Goal: Transaction & Acquisition: Purchase product/service

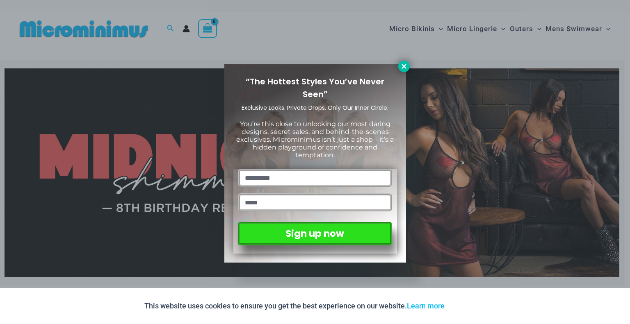
click at [404, 65] on icon at bounding box center [403, 66] width 5 height 5
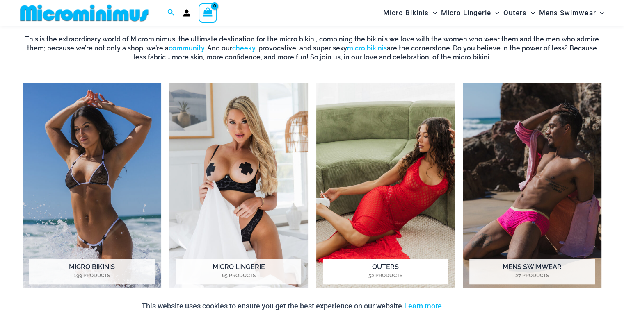
scroll to position [609, 0]
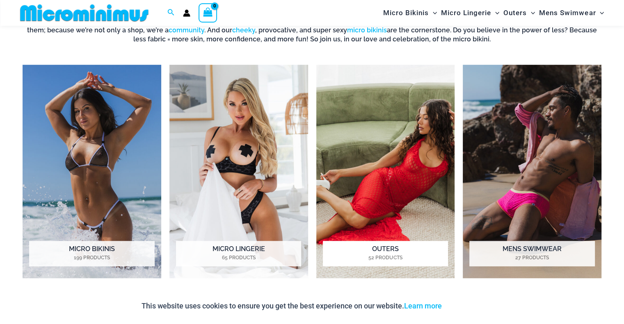
click at [417, 122] on img "Visit product category Outers" at bounding box center [385, 172] width 139 height 214
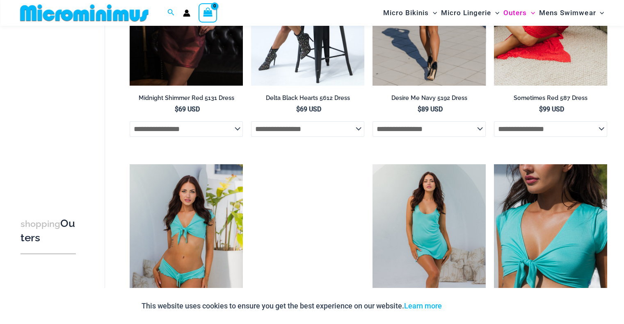
scroll to position [243, 0]
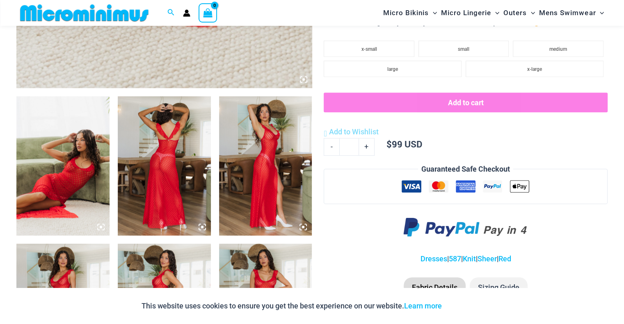
scroll to position [444, 0]
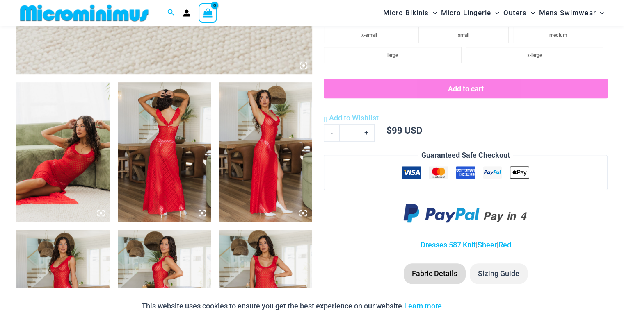
click at [101, 156] on img at bounding box center [62, 151] width 93 height 139
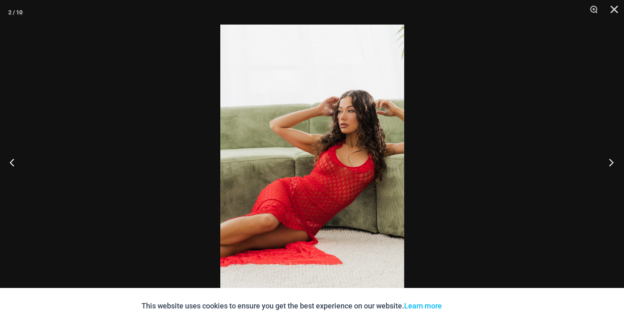
click at [609, 164] on button "Next" at bounding box center [608, 162] width 31 height 41
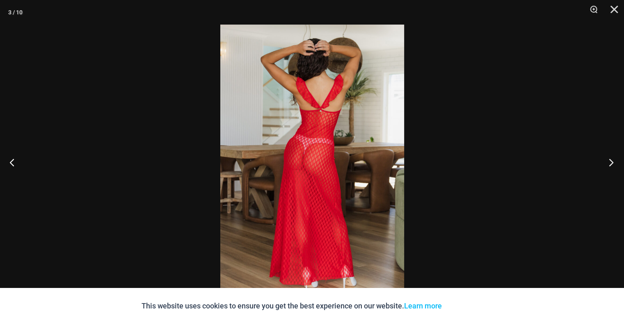
click at [609, 164] on button "Next" at bounding box center [608, 162] width 31 height 41
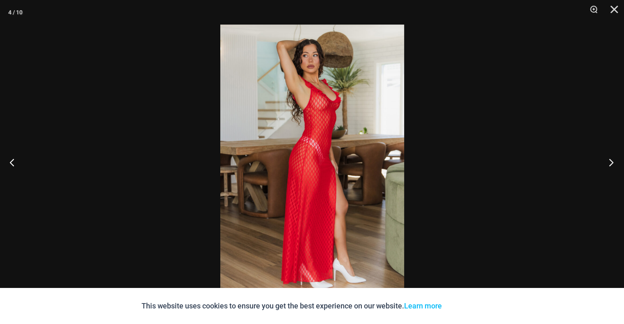
click at [609, 164] on button "Next" at bounding box center [608, 162] width 31 height 41
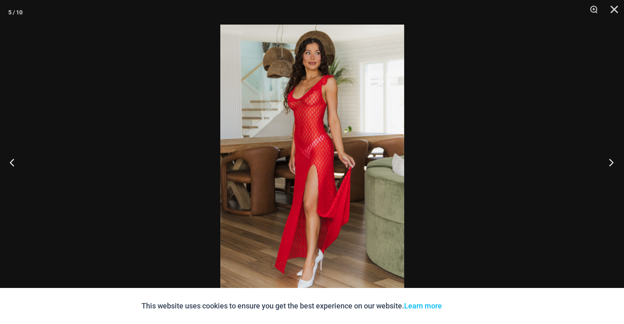
click at [609, 164] on button "Next" at bounding box center [608, 162] width 31 height 41
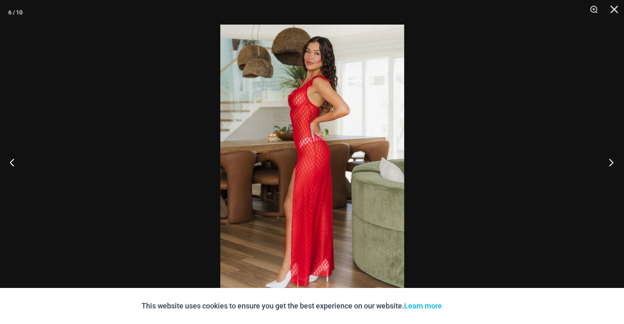
click at [609, 164] on button "Next" at bounding box center [608, 162] width 31 height 41
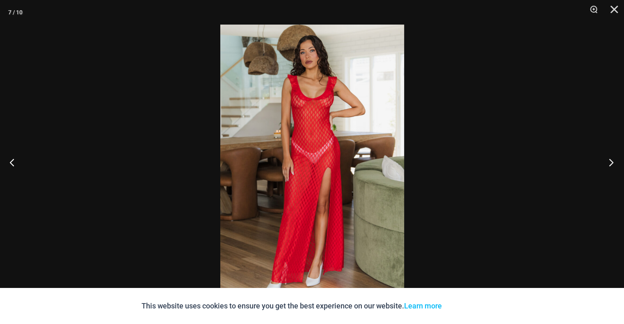
click at [609, 164] on button "Next" at bounding box center [608, 162] width 31 height 41
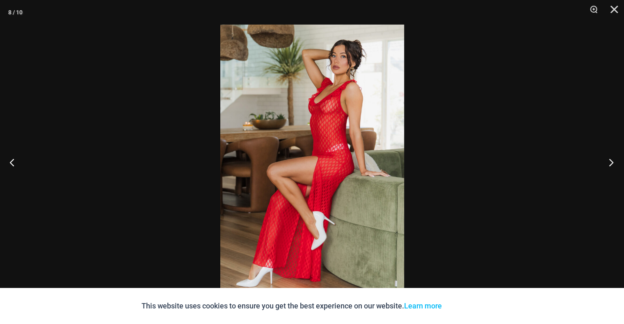
click at [609, 164] on button "Next" at bounding box center [608, 162] width 31 height 41
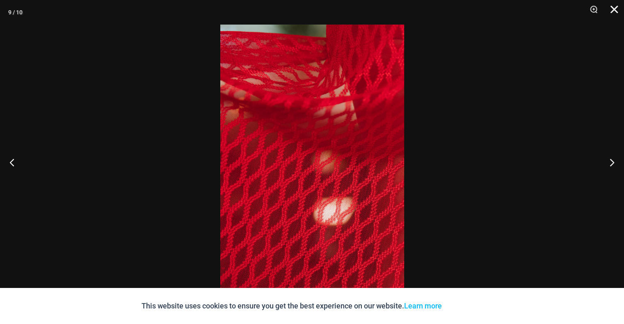
click at [614, 15] on button "Close" at bounding box center [611, 12] width 21 height 25
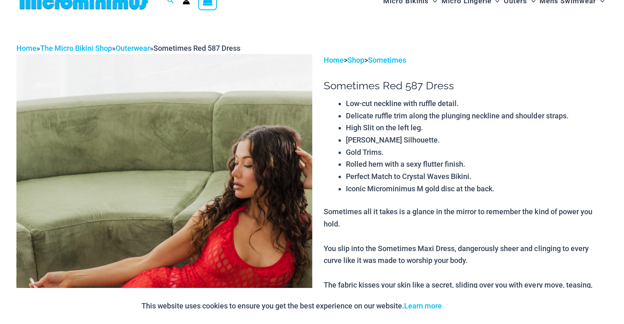
scroll to position [0, 0]
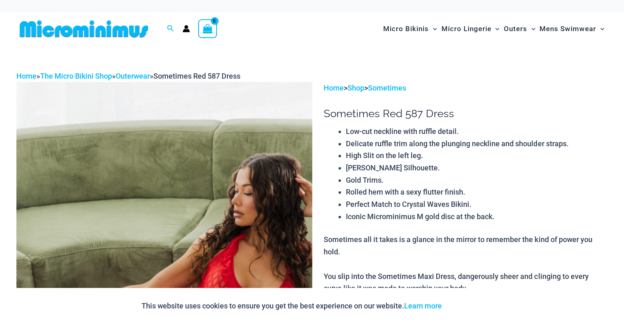
click at [89, 32] on img at bounding box center [83, 29] width 135 height 18
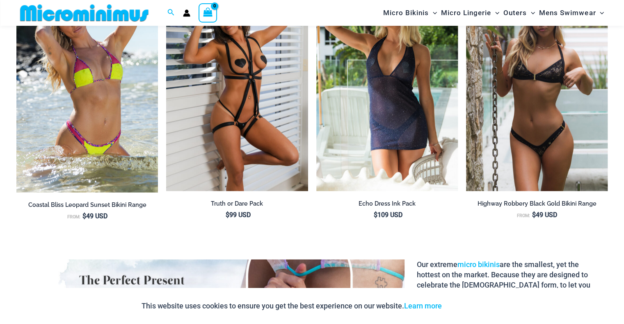
scroll to position [1019, 0]
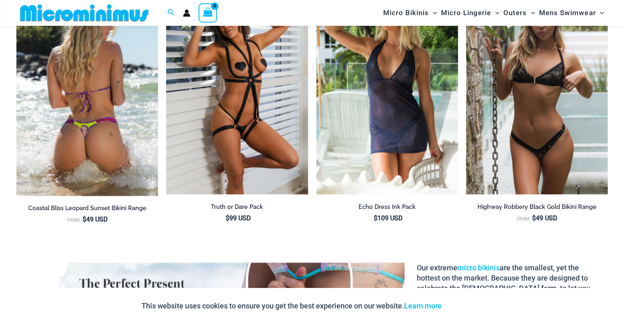
click at [129, 82] on img at bounding box center [86, 89] width 141 height 214
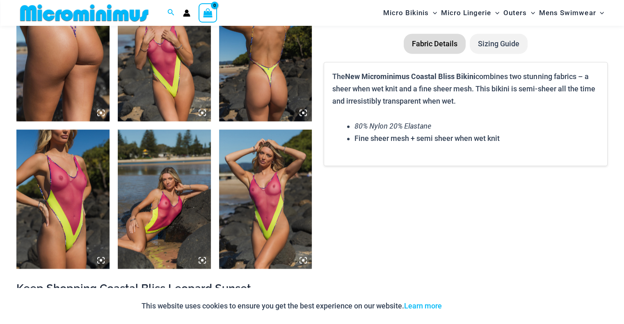
scroll to position [1188, 0]
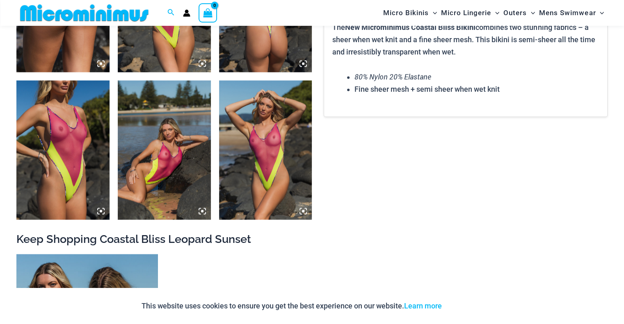
click at [257, 138] on img at bounding box center [265, 149] width 93 height 139
